Goal: Communication & Community: Answer question/provide support

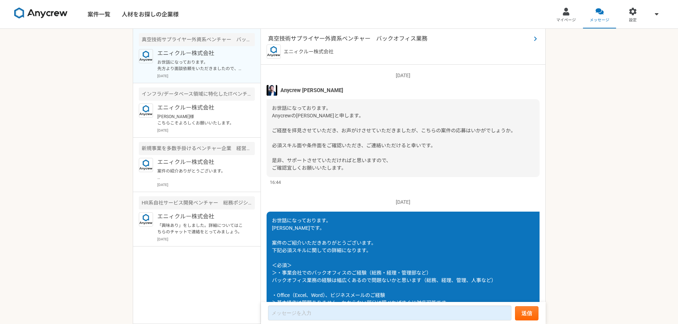
click at [534, 40] on icon at bounding box center [536, 39] width 4 height 6
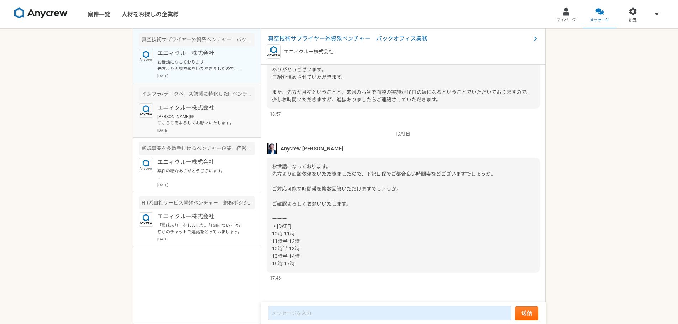
click at [209, 117] on p "[PERSON_NAME]様 こちらこそよろしくお願いいたします。" at bounding box center [201, 120] width 88 height 13
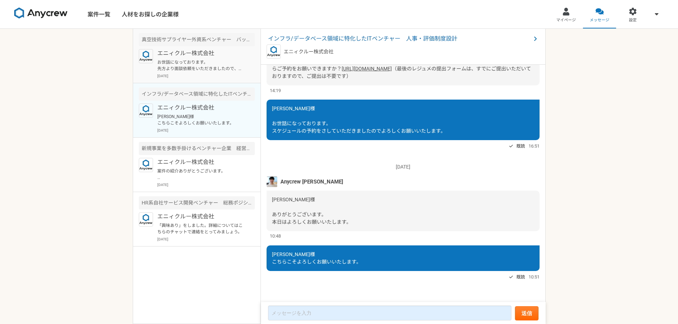
click at [216, 59] on div "エニィクルー株式会社 お世話になっております。 先方より面談依頼をいただきましたので、下記日程でご都合良い時間帯などございますでしょうか。 ご対応可能な時間帯…" at bounding box center [206, 64] width 98 height 30
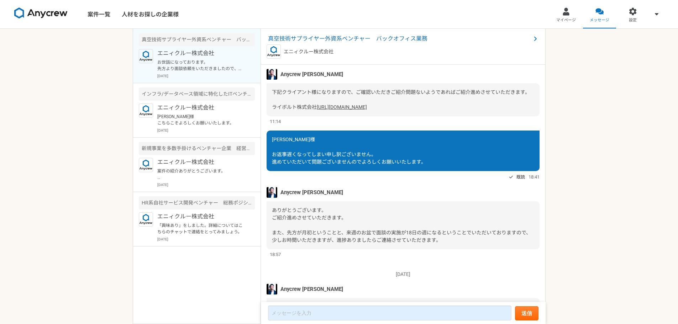
scroll to position [363, 0]
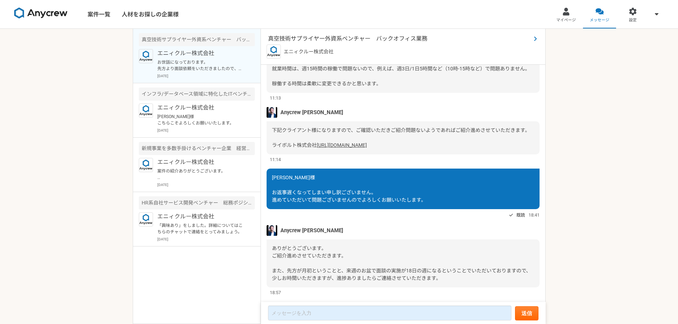
click at [343, 40] on span "真空技術サプライヤー外資系ベンチャー　バックオフィス業務" at bounding box center [399, 39] width 263 height 9
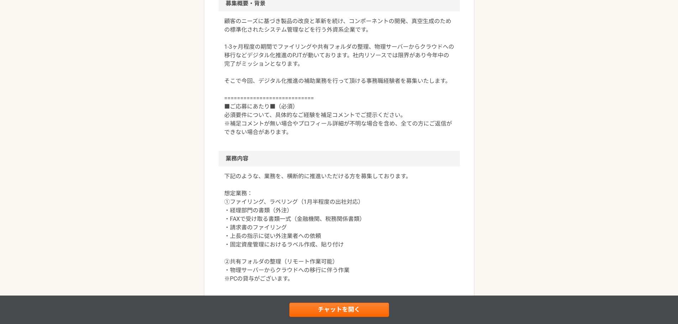
scroll to position [217, 0]
click at [159, 155] on div "バックオフィス 真空技術サプライヤー外資系ベンチャー　バックオフィス業務 業務委託 平日夜の稼働も可 土日祝日の稼働も可 企業名非公開（エニィクルーによる仲介…" at bounding box center [339, 276] width 678 height 928
click at [302, 120] on p "顧客のニーズに基づき製品の改良と革新を続け、コンポーネントの開発、真空生成のための標準化されたシステム管理などを行う外資系企業です。 1-3ヶ月程度の期間でフ…" at bounding box center [339, 77] width 230 height 120
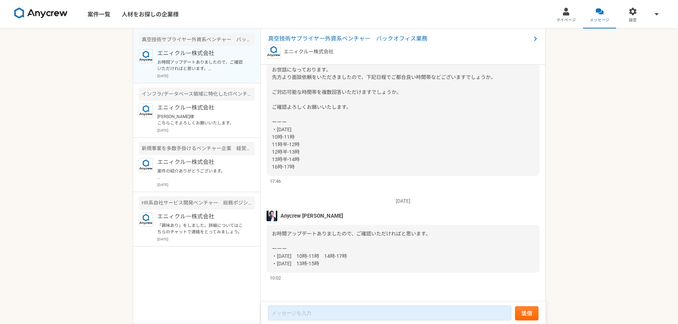
scroll to position [683, 0]
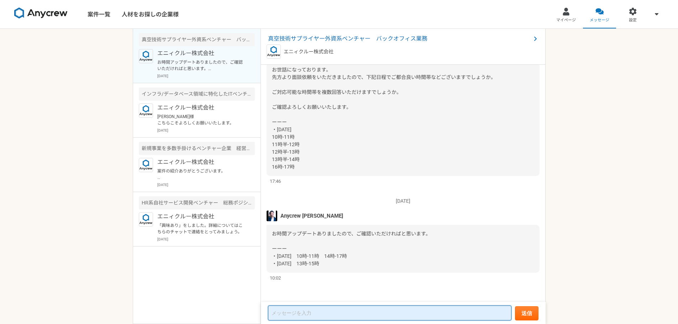
click at [347, 311] on textarea at bounding box center [389, 313] width 243 height 15
click at [339, 314] on textarea at bounding box center [389, 313] width 243 height 15
type textarea "お"
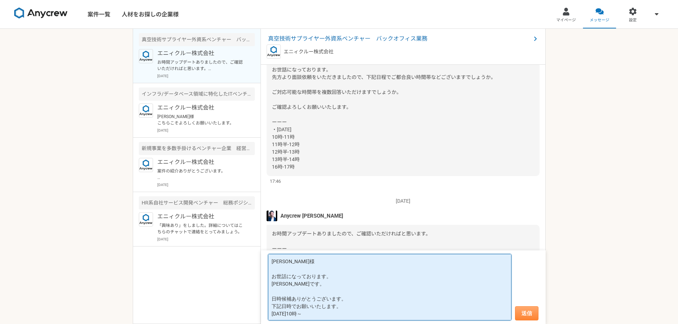
type textarea "[PERSON_NAME]様 お世話になっております。 [PERSON_NAME]です。 日時候補ありがとうございます。 下記日時でお願いいたします。 [DA…"
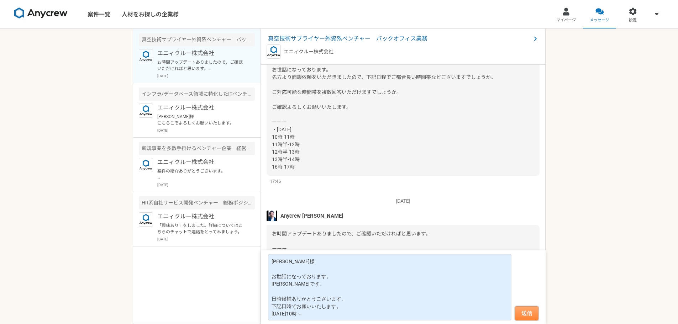
click at [526, 314] on button "送信" at bounding box center [526, 314] width 23 height 14
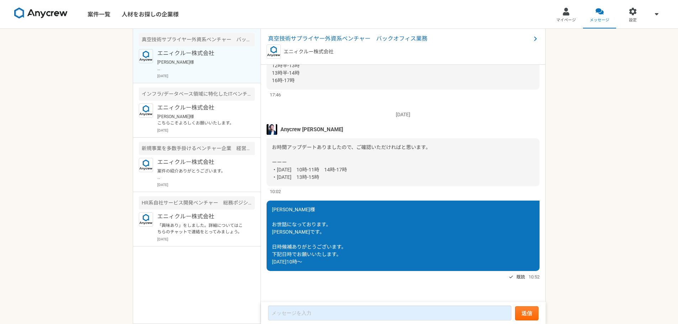
click at [310, 15] on nav "案件一覧 人材をお探しの企業様 マイページ メッセージ 設定" at bounding box center [339, 14] width 678 height 28
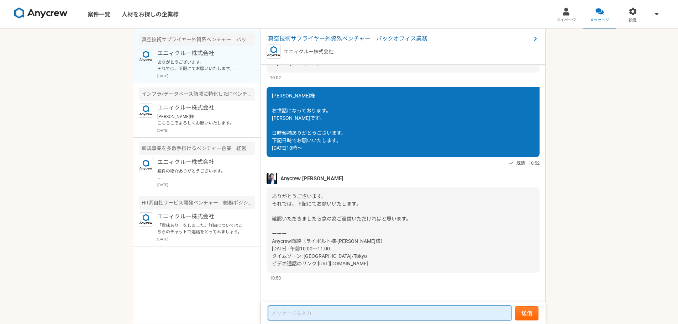
click at [294, 313] on textarea at bounding box center [389, 313] width 243 height 15
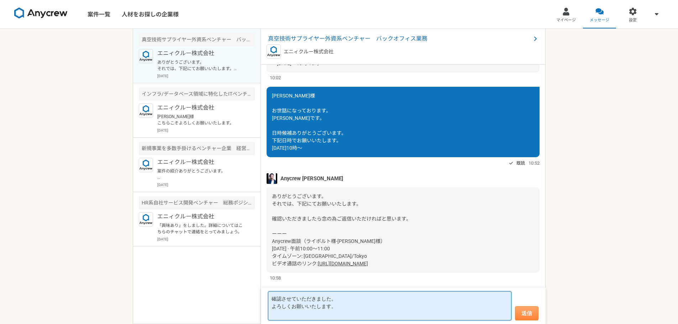
type textarea "確認させていただきました。 よろしくお願いいたします。"
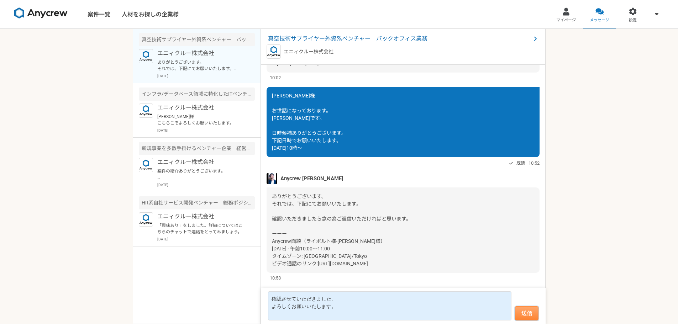
click at [534, 311] on button "送信" at bounding box center [526, 314] width 23 height 14
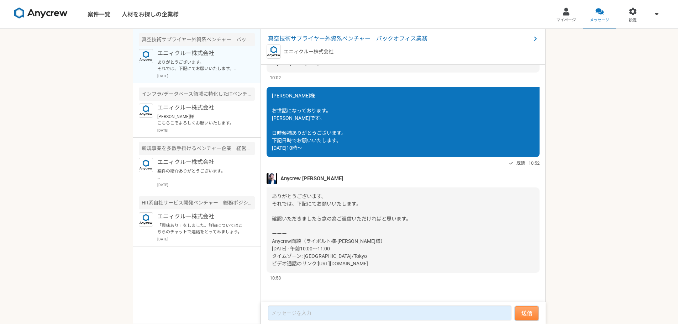
scroll to position [797, 0]
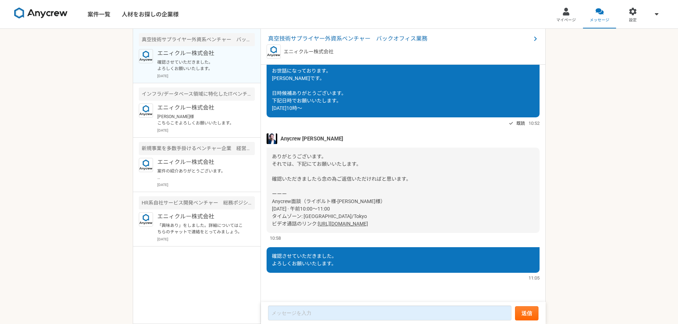
drag, startPoint x: 416, startPoint y: 224, endPoint x: 265, endPoint y: 203, distance: 152.6
click at [265, 203] on div "[DATE] お世話になっております。 [PERSON_NAME]です。 案件のご紹介いただきありがとうございます。 下記必須スキルに関しての詳細になります。…" at bounding box center [403, 184] width 285 height 238
copy div "Anycrew面談（ライボルト様-[PERSON_NAME]様） [DATE] · 午前10:00～11:00 タイムゾーン: [GEOGRAPHIC_DAT…"
click at [415, 177] on div "ありがとうございます。 それでは、下記にてお願いいたします。 確認いただきましたら念の為ご返信いただければと思います。 ーーー Anycrew面談（ライボルト…" at bounding box center [403, 190] width 273 height 85
